Goal: Task Accomplishment & Management: Use online tool/utility

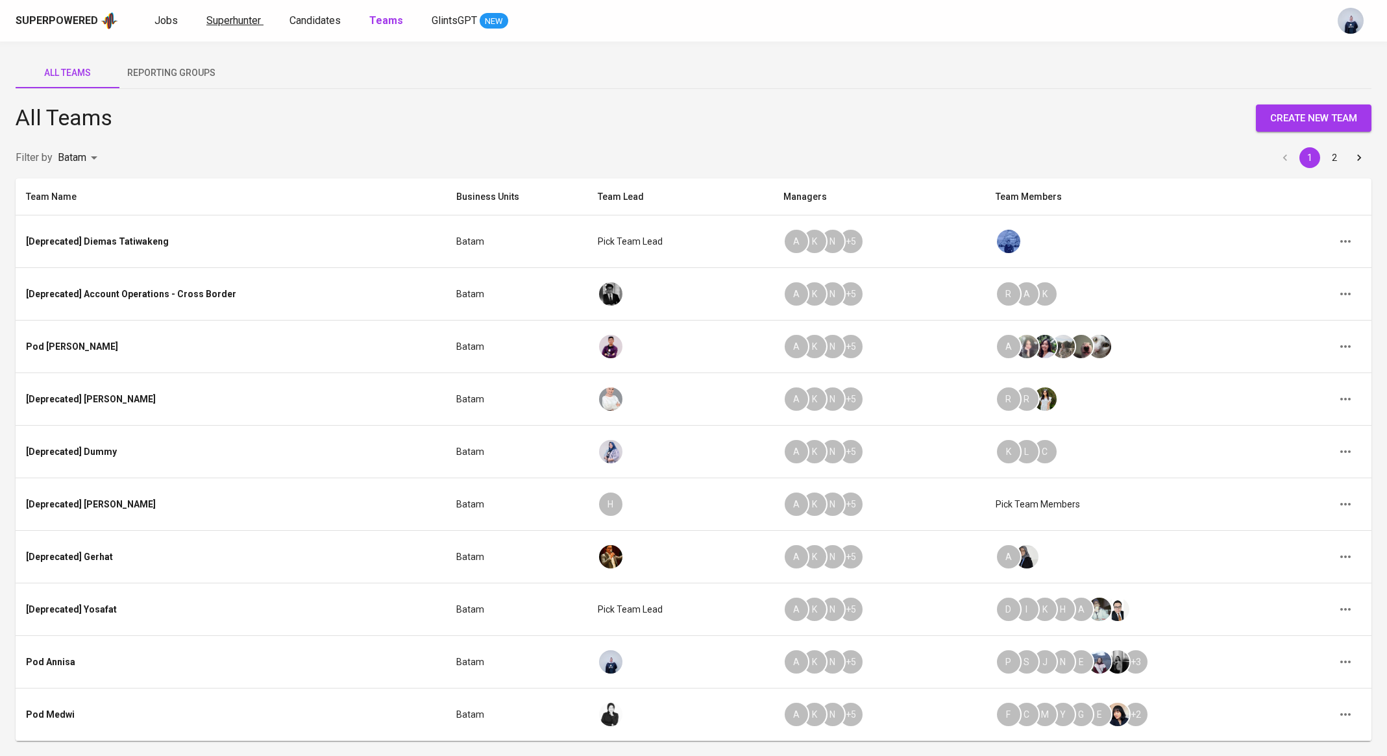
scroll to position [83, 0]
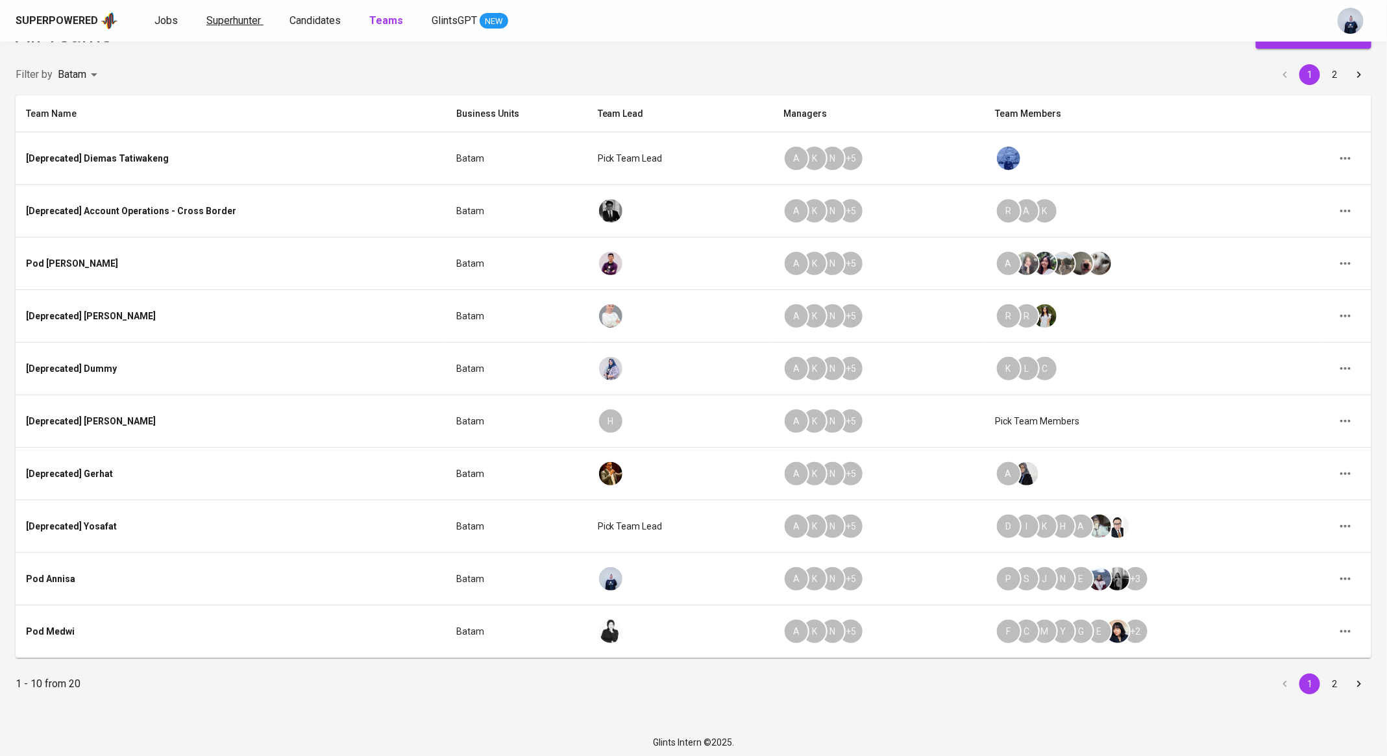
click at [212, 19] on span "Superhunter" at bounding box center [233, 20] width 55 height 12
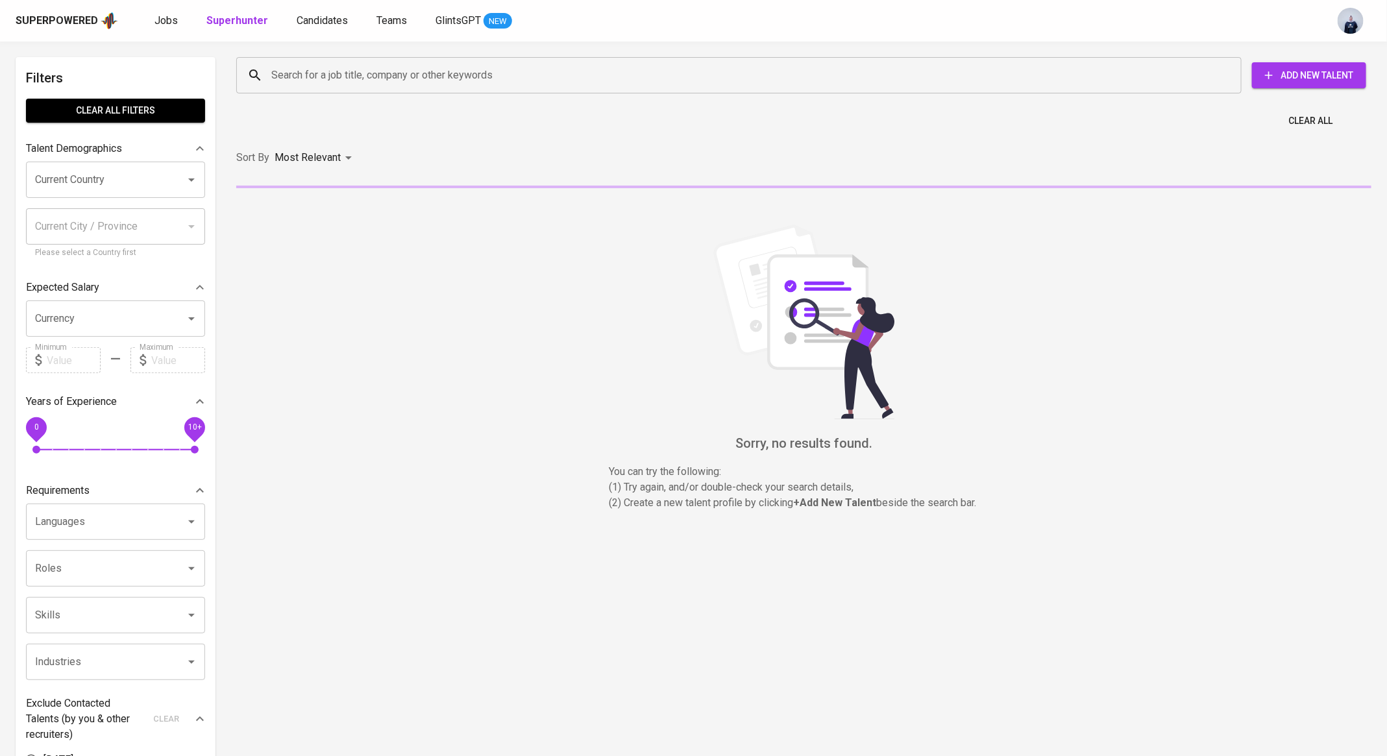
click at [289, 67] on input "Search for a job title, company or other keywords" at bounding box center [742, 75] width 948 height 25
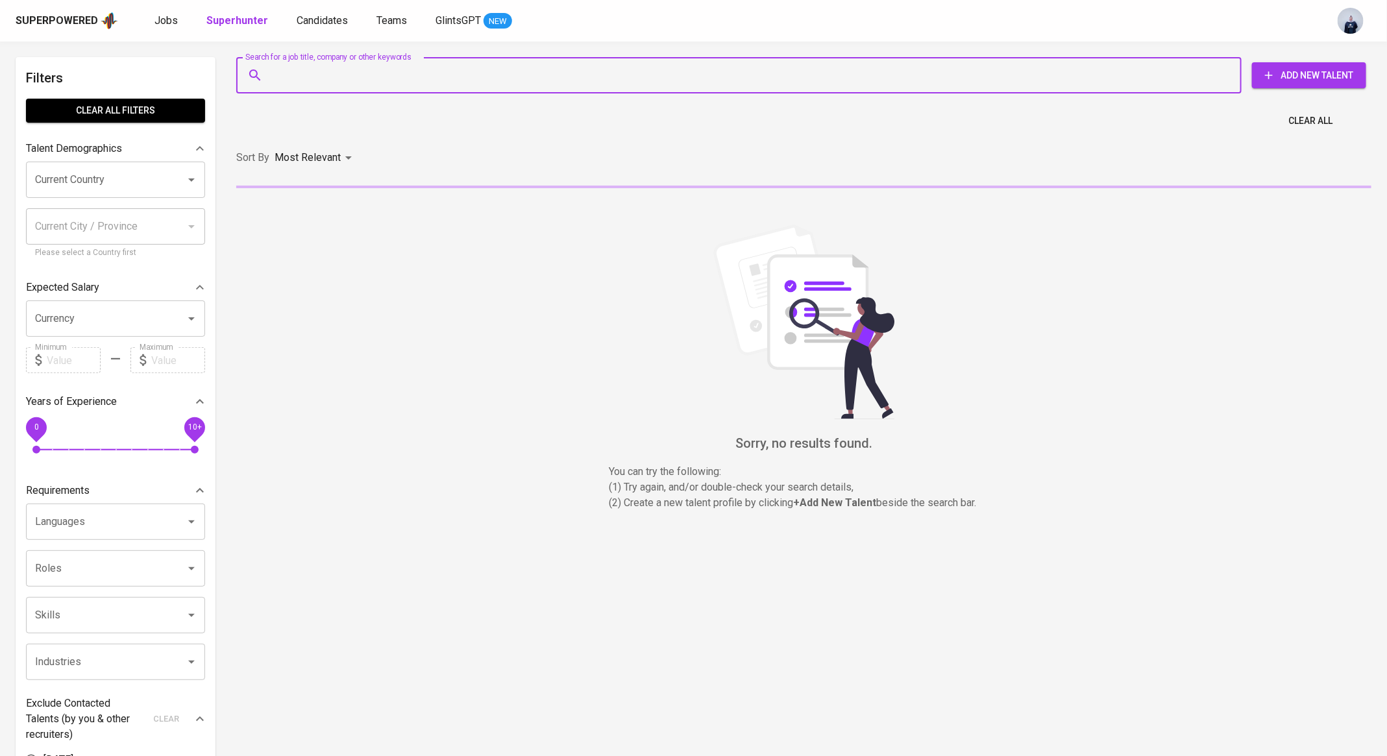
paste input "[EMAIL_ADDRESS][PERSON_NAME][DOMAIN_NAME]"
type input "[EMAIL_ADDRESS][PERSON_NAME][DOMAIN_NAME]"
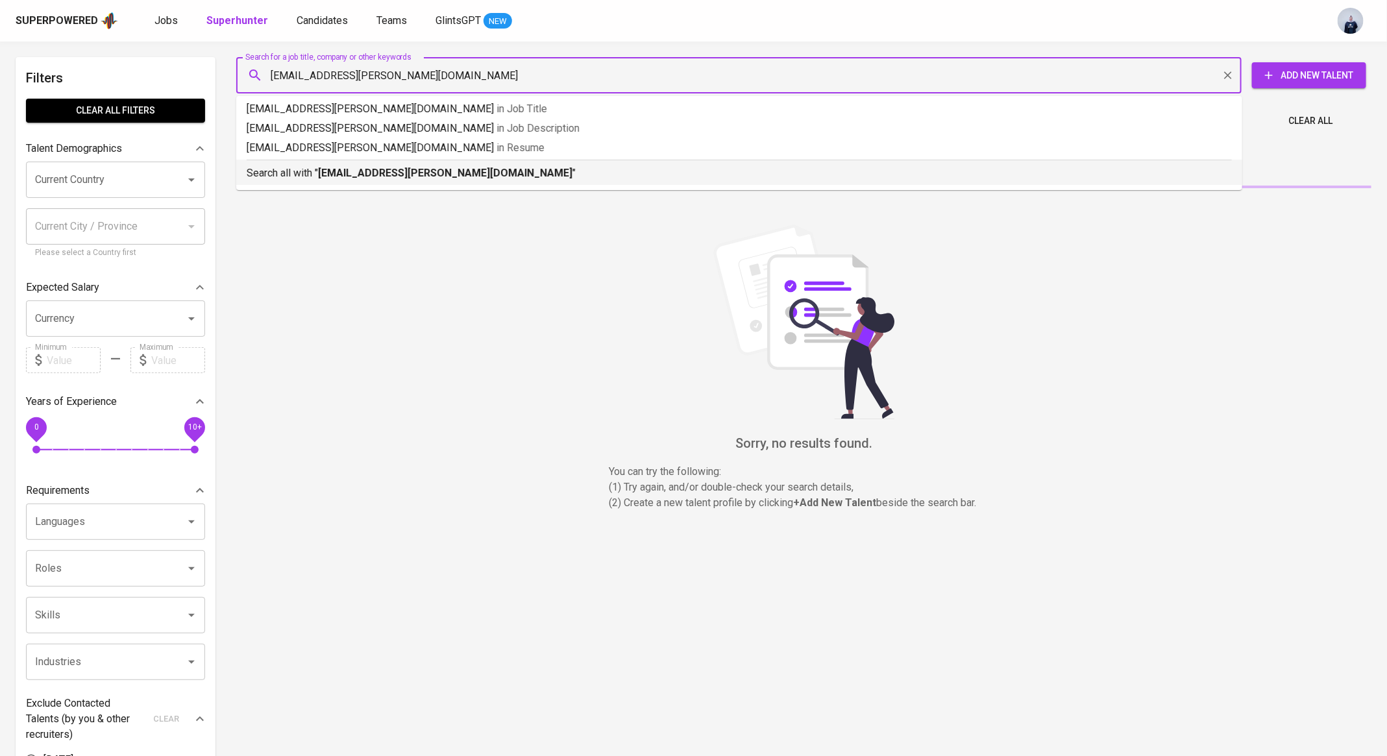
click at [331, 172] on b "[EMAIL_ADDRESS][PERSON_NAME][DOMAIN_NAME]" at bounding box center [445, 173] width 254 height 12
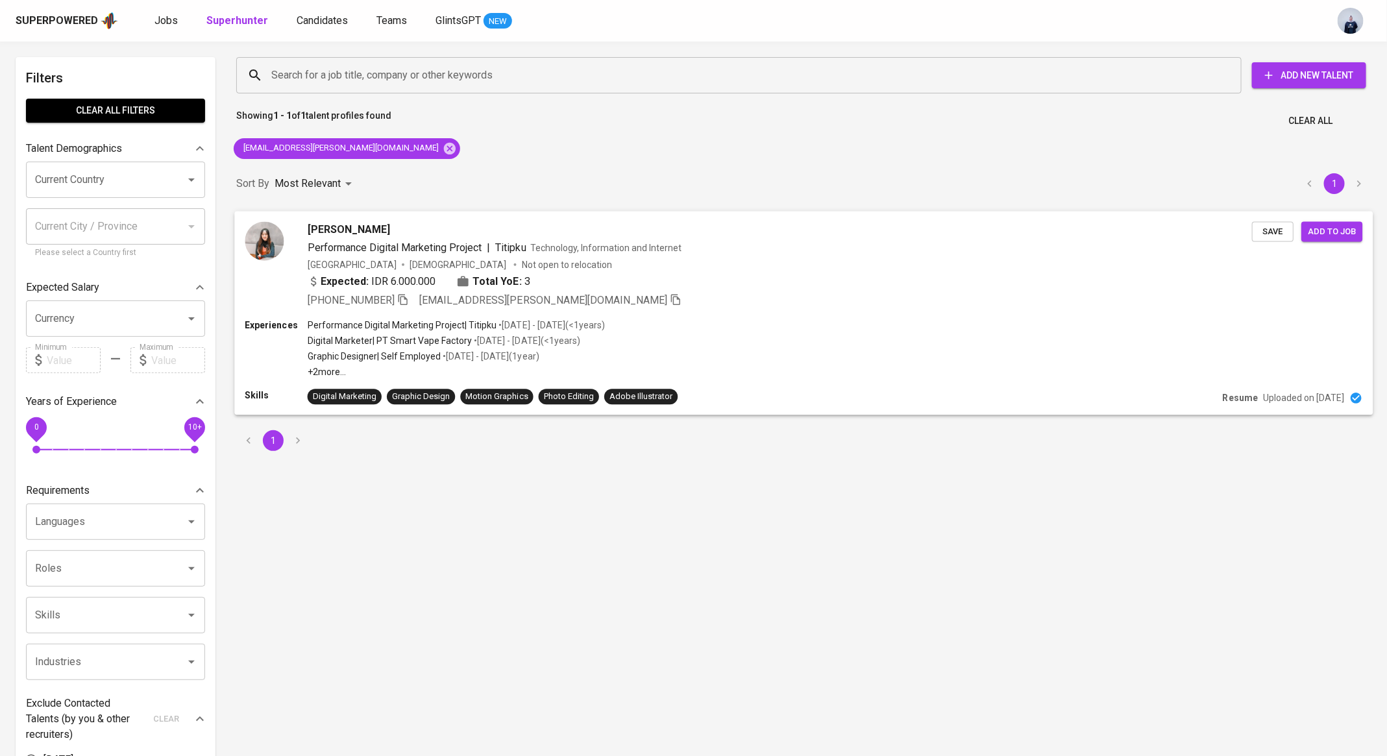
click at [439, 299] on span "[EMAIL_ADDRESS][PERSON_NAME][DOMAIN_NAME]" at bounding box center [543, 299] width 248 height 12
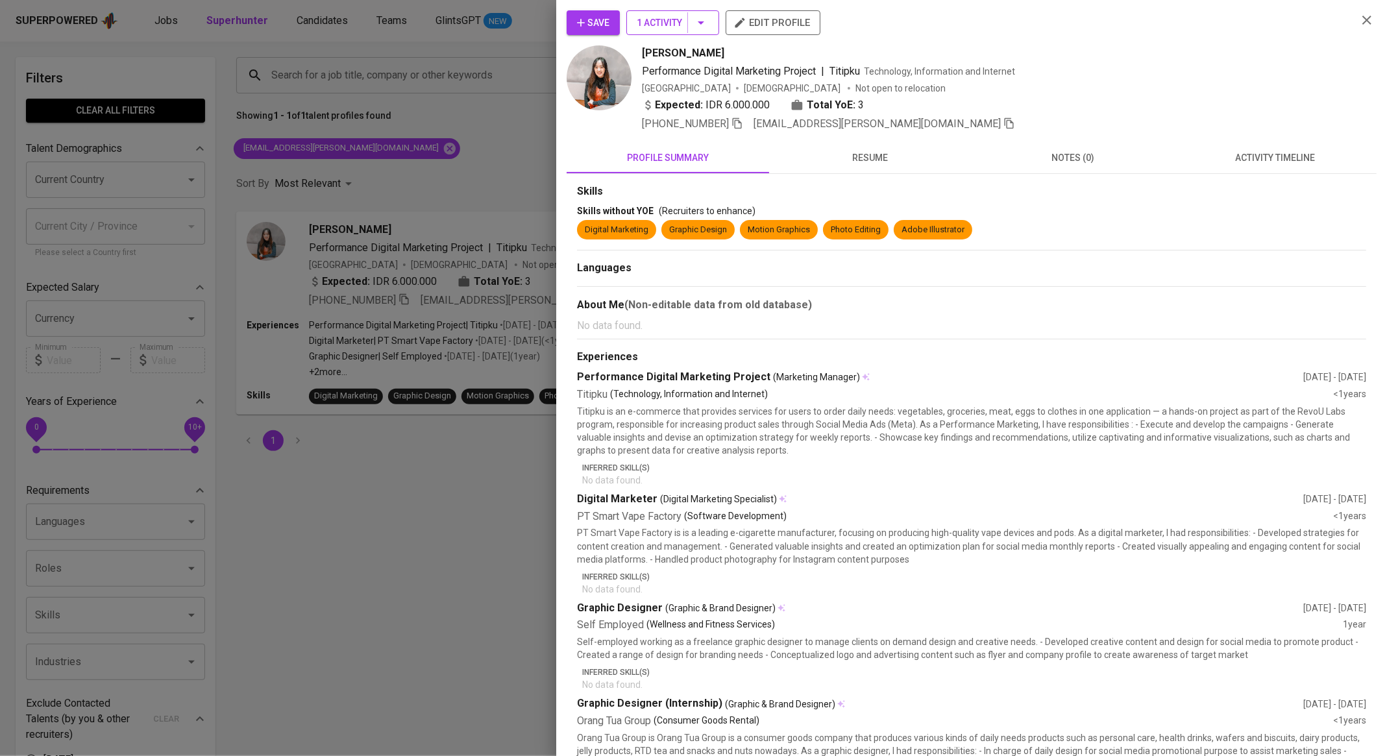
click at [707, 27] on icon "button" at bounding box center [701, 23] width 16 height 16
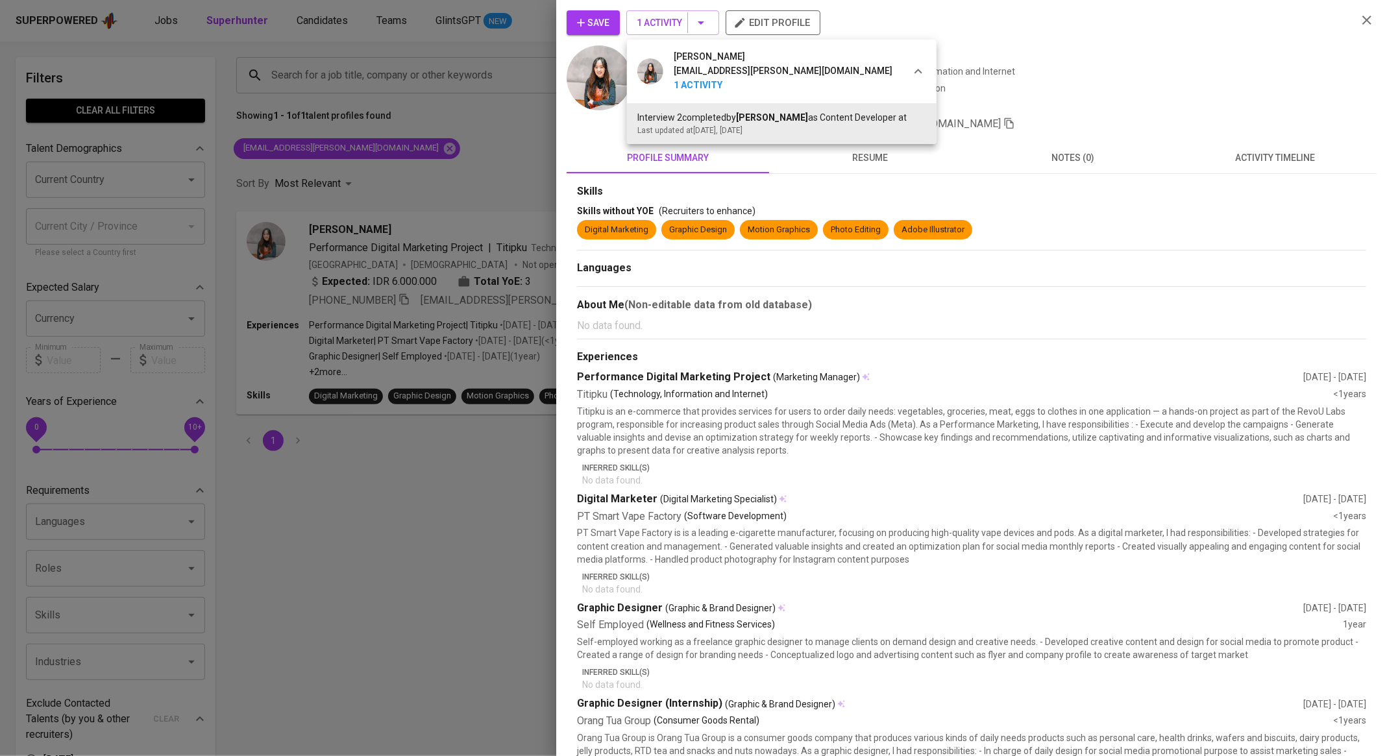
click at [561, 80] on div at bounding box center [693, 378] width 1387 height 756
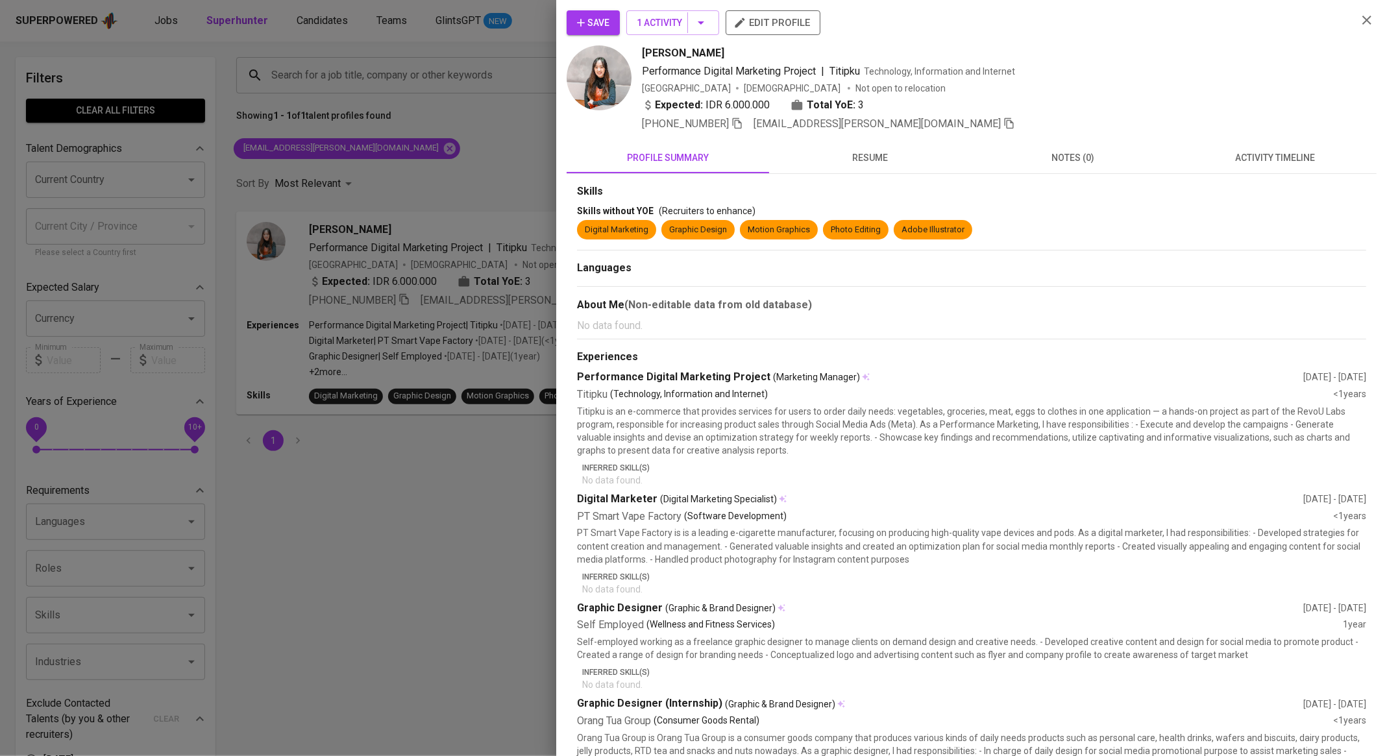
click at [458, 90] on div at bounding box center [693, 378] width 1387 height 756
